Goal: Task Accomplishment & Management: Manage account settings

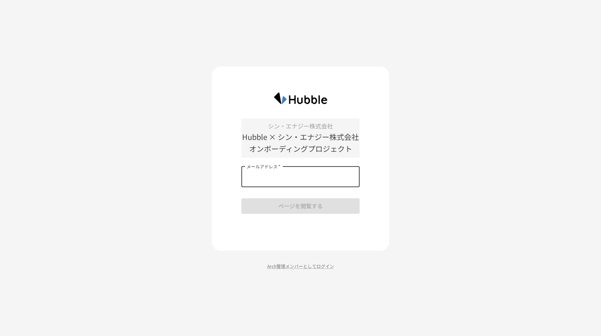
type input "**********"
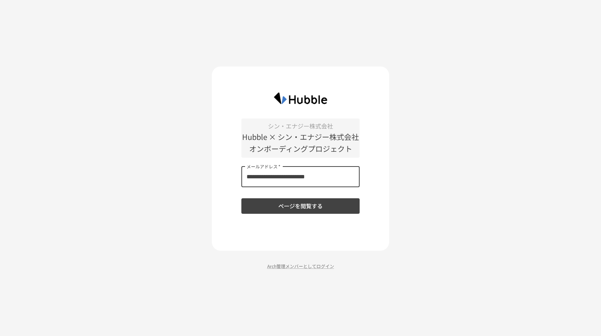
click at [303, 207] on button "ページを閲覧する" at bounding box center [300, 207] width 118 height 16
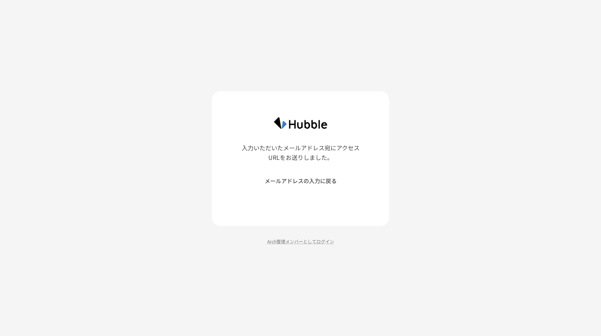
click at [316, 179] on button "メールアドレスの入力に戻る" at bounding box center [300, 181] width 118 height 16
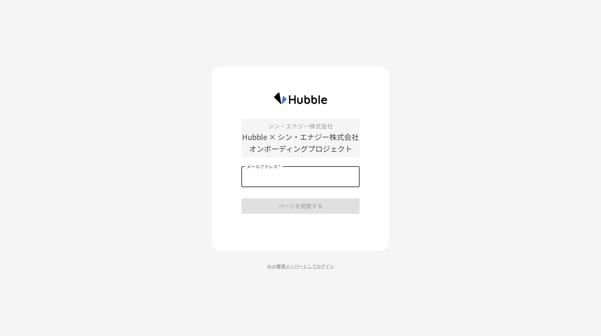
click at [310, 179] on input "メールアドレス   *" at bounding box center [300, 177] width 118 height 21
click at [355, 93] on div at bounding box center [300, 98] width 118 height 19
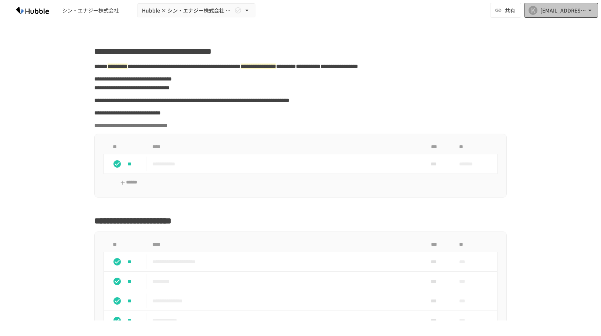
click at [573, 12] on div "[EMAIL_ADDRESS][DOMAIN_NAME]" at bounding box center [564, 10] width 46 height 9
click at [551, 32] on li "組織設定" at bounding box center [559, 27] width 70 height 13
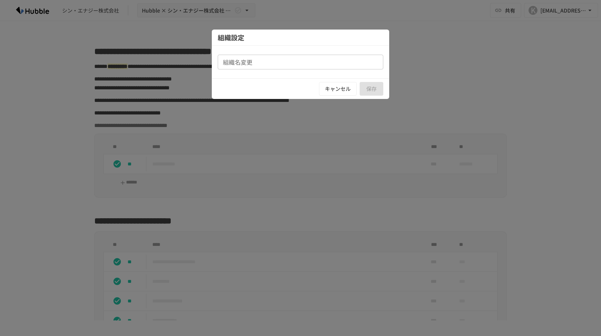
type input "**********"
click at [337, 87] on button "キャンセル" at bounding box center [338, 89] width 38 height 14
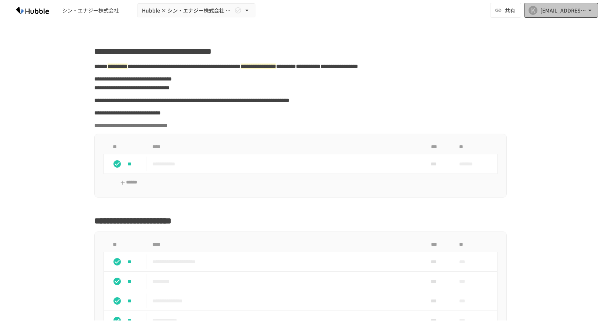
click at [559, 10] on div "[EMAIL_ADDRESS][DOMAIN_NAME]" at bounding box center [564, 10] width 46 height 9
click at [379, 48] on div at bounding box center [300, 168] width 601 height 336
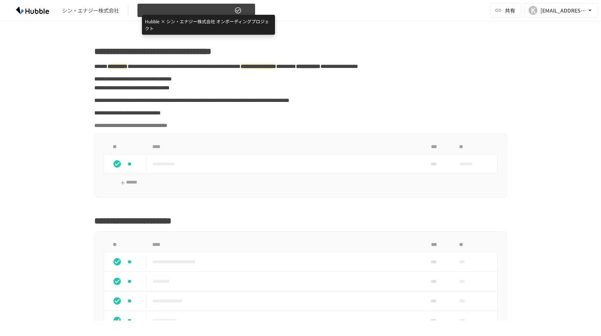
click at [185, 10] on span "Hubble × シン・エナジー株式会社 オンボーディングプロジェクト" at bounding box center [187, 10] width 91 height 9
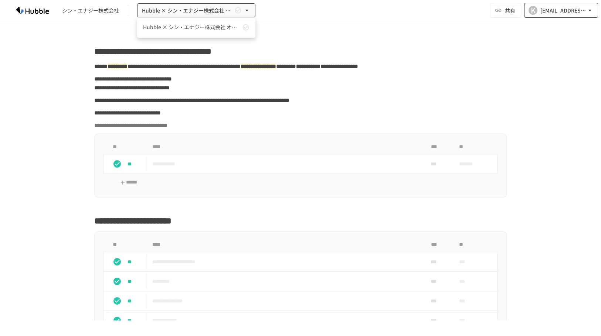
click at [554, 11] on div at bounding box center [300, 168] width 601 height 336
click at [554, 11] on div "[EMAIL_ADDRESS][DOMAIN_NAME]" at bounding box center [564, 10] width 46 height 9
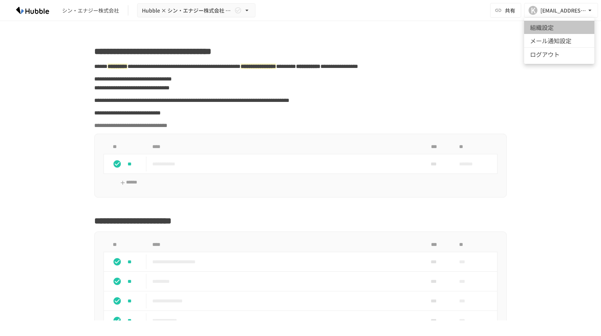
click at [554, 25] on li "組織設定" at bounding box center [559, 27] width 70 height 13
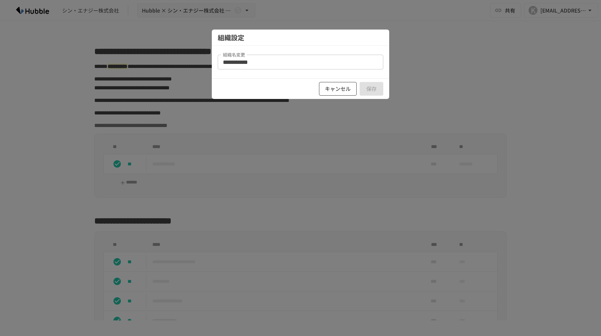
click at [336, 89] on button "キャンセル" at bounding box center [338, 89] width 38 height 14
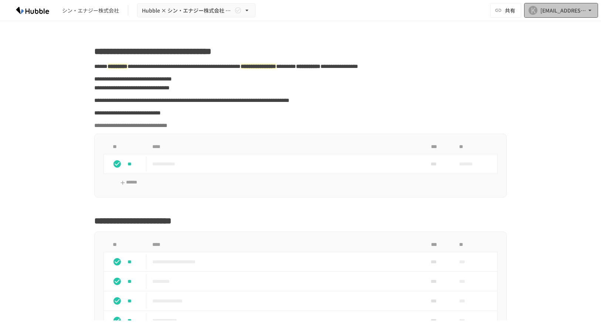
click at [569, 11] on div "[EMAIL_ADDRESS][DOMAIN_NAME]" at bounding box center [564, 10] width 46 height 9
click at [451, 65] on div at bounding box center [300, 168] width 601 height 336
click at [40, 10] on img at bounding box center [32, 10] width 47 height 12
click at [61, 11] on div "シン・エナジー株式会社 Hubble × シン・エナジー株式会社 オンボーディングプロジェクト" at bounding box center [132, 10] width 247 height 14
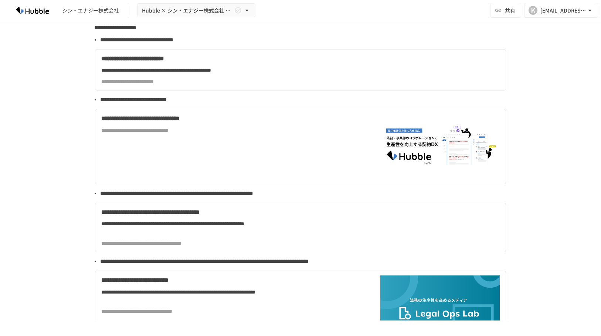
scroll to position [1761, 0]
